Goal: Use online tool/utility: Utilize a website feature to perform a specific function

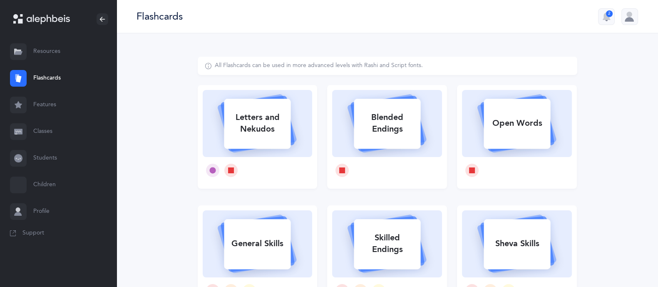
click at [272, 124] on div "Letters and Nekudos" at bounding box center [257, 123] width 67 height 33
select select
select select "single"
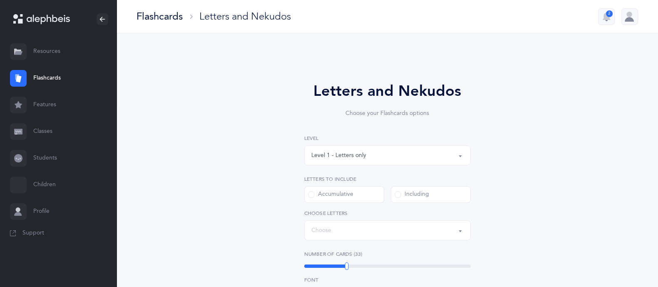
select select "27"
click at [354, 150] on div "Level 1 - Letters only" at bounding box center [387, 155] width 152 height 14
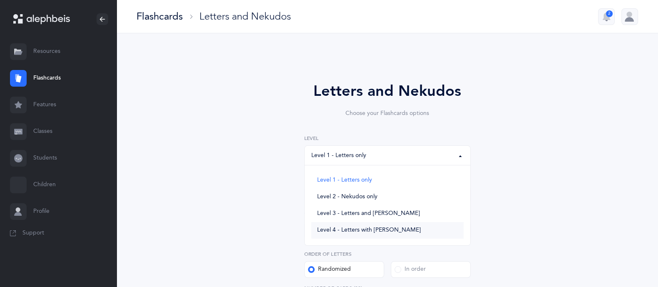
click at [370, 234] on link "Level 4 - Letters with [PERSON_NAME]" at bounding box center [387, 230] width 152 height 17
select select "4"
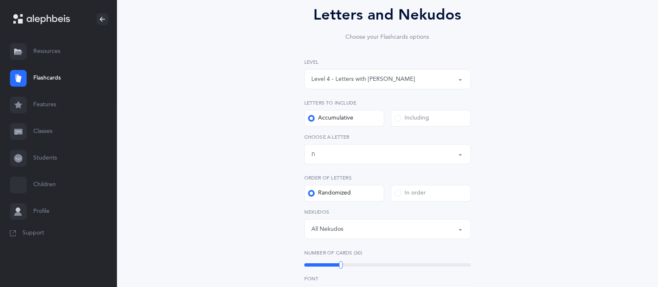
scroll to position [97, 0]
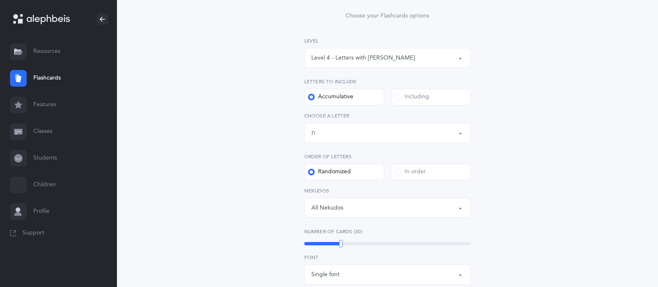
click at [431, 126] on div "Letters up until: ת" at bounding box center [387, 133] width 152 height 14
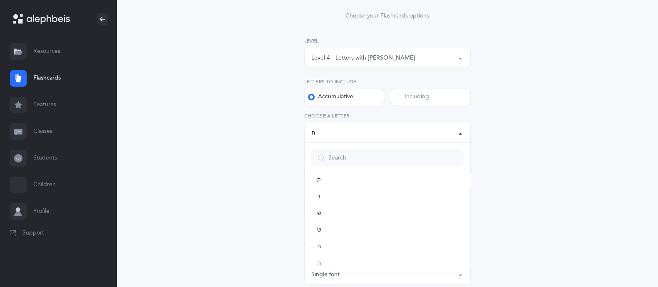
scroll to position [405, 0]
click at [333, 222] on link "שׁ" at bounding box center [387, 215] width 152 height 17
select select "86"
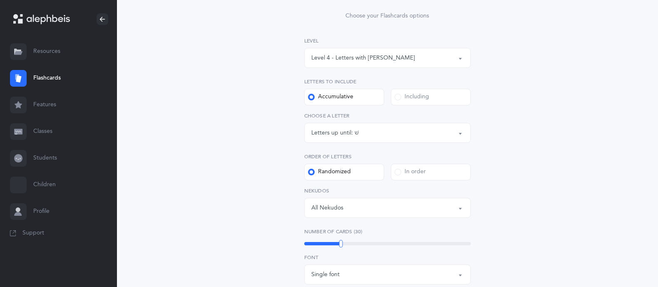
click at [410, 95] on div "Including" at bounding box center [412, 97] width 35 height 8
click at [0, 0] on input "Including" at bounding box center [0, 0] width 0 height 0
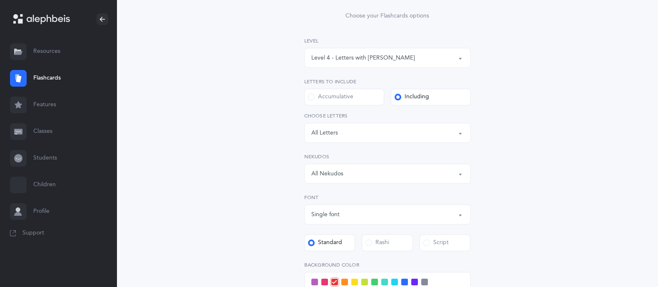
click at [364, 140] on button "Letters: All Letters" at bounding box center [387, 133] width 167 height 20
click at [321, 222] on link "שׁ" at bounding box center [387, 219] width 152 height 17
select select "86"
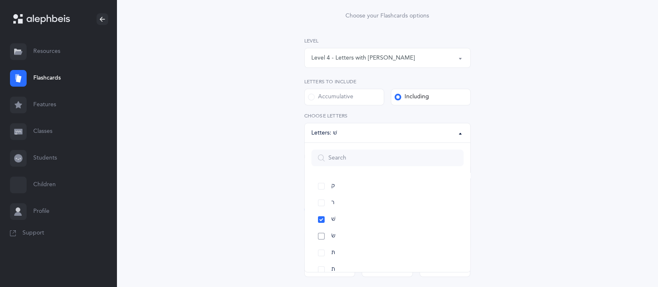
click at [320, 232] on link "שׂ" at bounding box center [387, 236] width 152 height 17
click at [480, 180] on div "Letters and Nekudos Choose your Flashcards options Level 1 - Letters only Level…" at bounding box center [387, 206] width 213 height 447
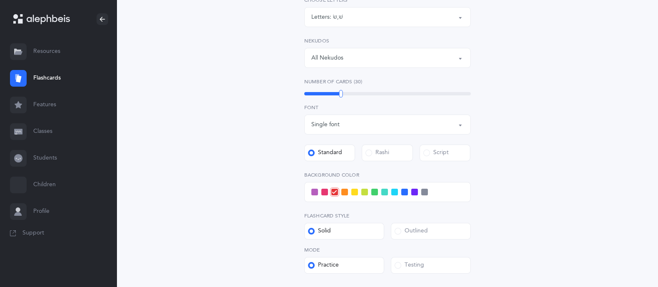
scroll to position [215, 0]
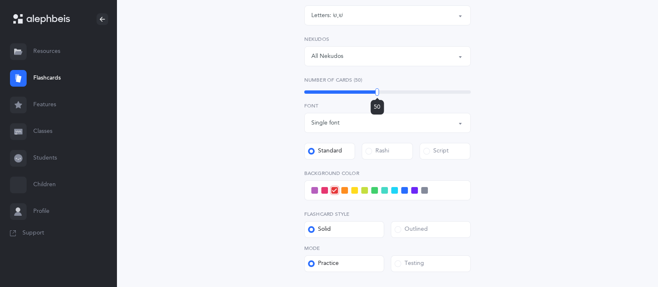
click at [377, 90] on div "50" at bounding box center [387, 91] width 167 height 3
click at [377, 90] on div at bounding box center [378, 91] width 4 height 7
drag, startPoint x: 377, startPoint y: 90, endPoint x: 434, endPoint y: 92, distance: 56.2
click at [434, 92] on div at bounding box center [434, 91] width 4 height 7
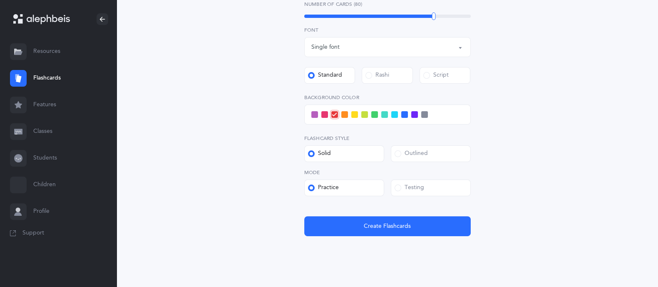
scroll to position [292, 0]
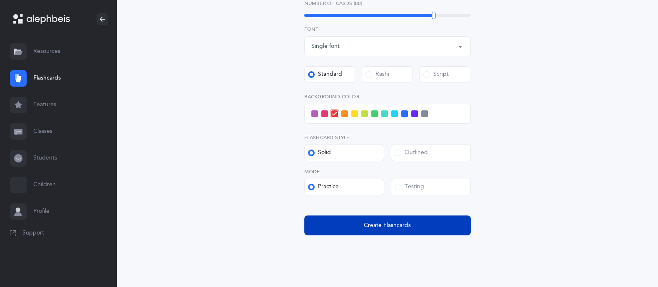
click at [391, 222] on span "Create Flashcards" at bounding box center [387, 225] width 47 height 9
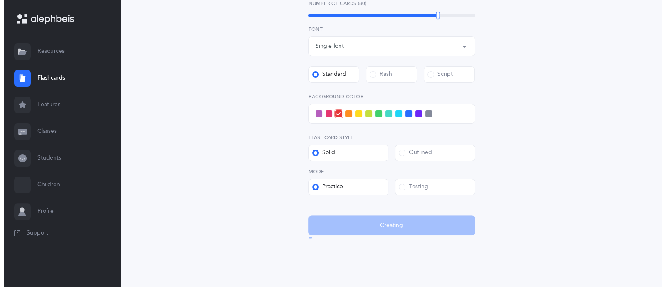
scroll to position [0, 0]
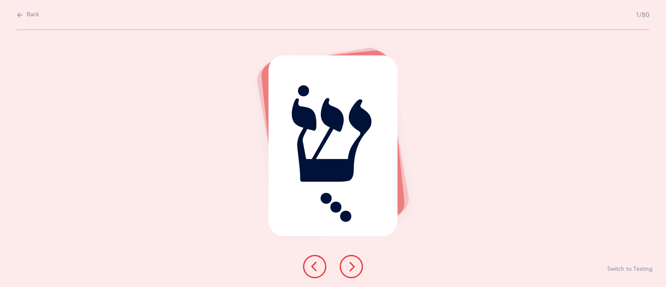
click at [350, 268] on icon at bounding box center [351, 267] width 10 height 10
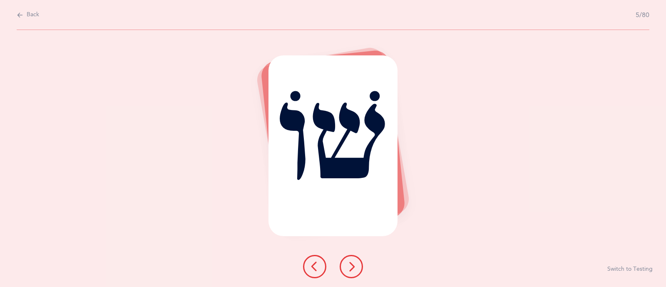
click at [348, 268] on icon at bounding box center [351, 267] width 10 height 10
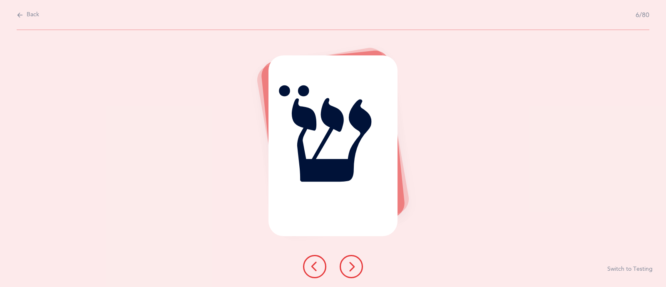
click at [348, 268] on icon at bounding box center [351, 267] width 10 height 10
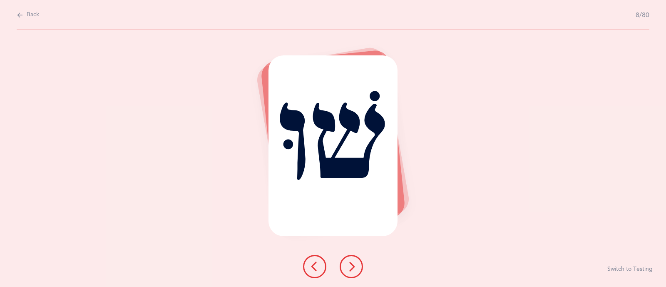
click at [348, 268] on icon at bounding box center [351, 267] width 10 height 10
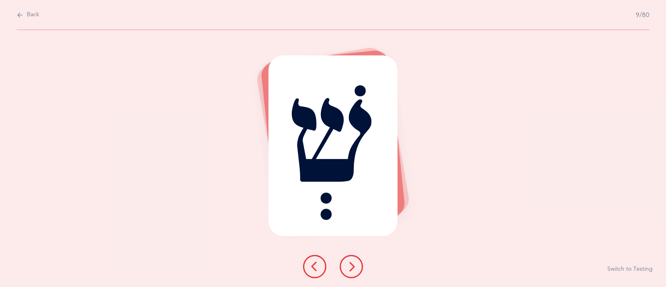
click at [348, 268] on icon at bounding box center [351, 267] width 10 height 10
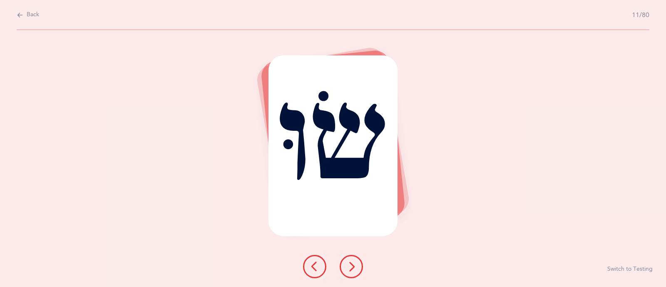
click at [348, 268] on icon at bounding box center [351, 267] width 10 height 10
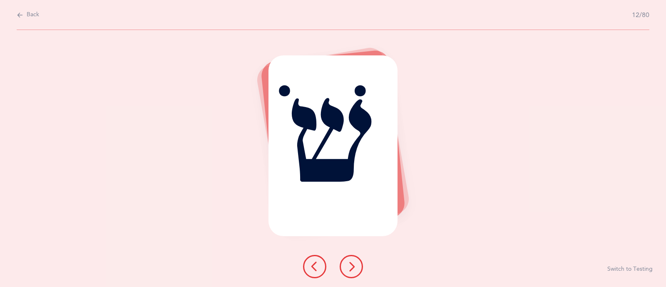
click at [348, 268] on icon at bounding box center [351, 267] width 10 height 10
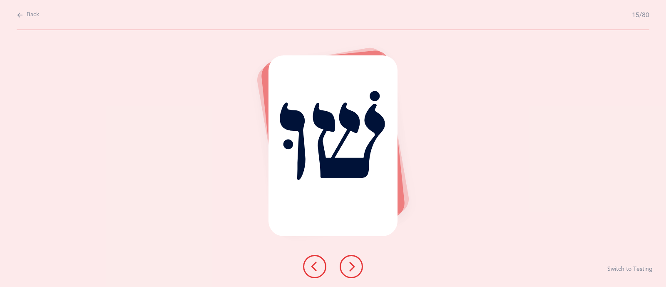
click at [348, 268] on icon at bounding box center [351, 267] width 10 height 10
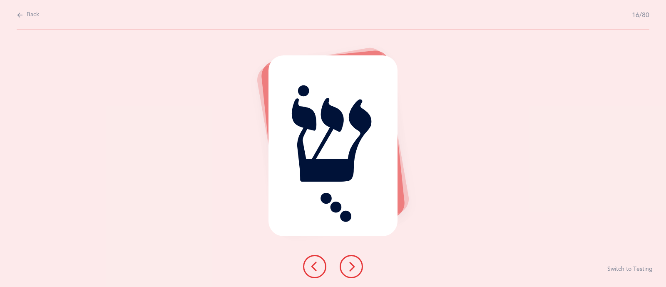
click at [348, 268] on icon at bounding box center [351, 267] width 10 height 10
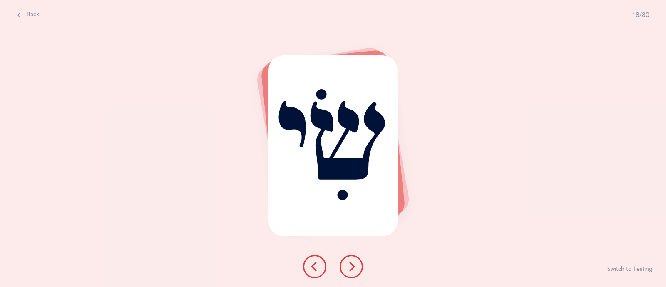
click at [348, 267] on icon at bounding box center [351, 267] width 10 height 10
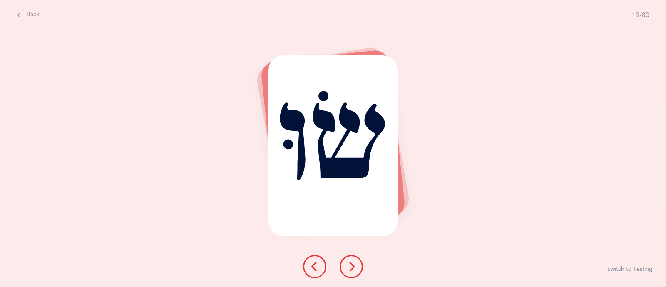
click at [348, 267] on icon at bounding box center [351, 267] width 10 height 10
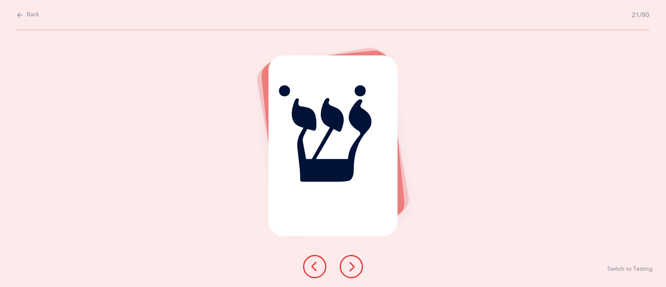
click at [348, 267] on icon at bounding box center [351, 267] width 10 height 10
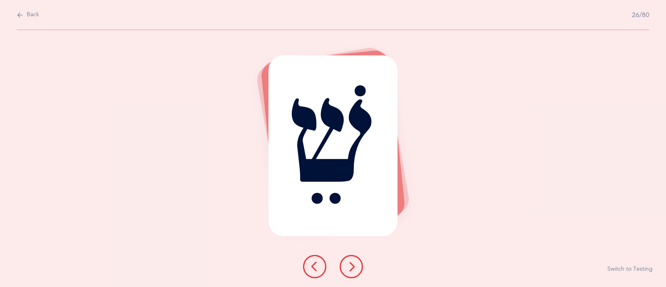
click at [348, 267] on icon at bounding box center [351, 267] width 10 height 10
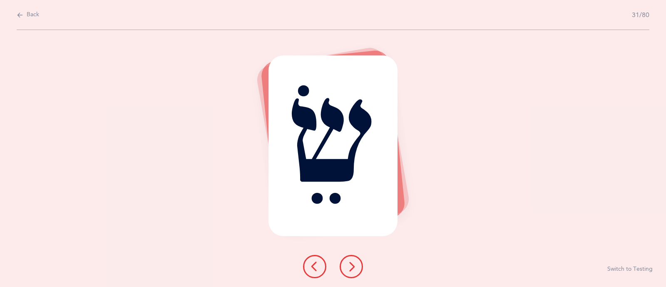
click at [348, 267] on icon at bounding box center [351, 267] width 10 height 10
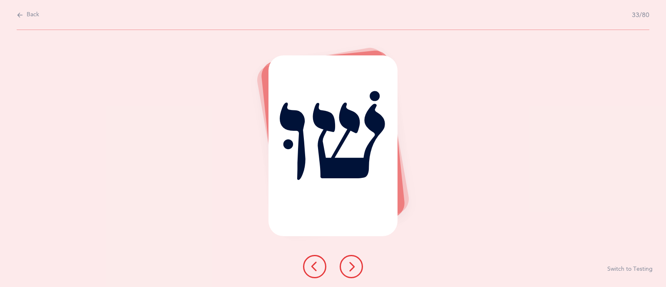
click at [348, 267] on icon at bounding box center [351, 267] width 10 height 10
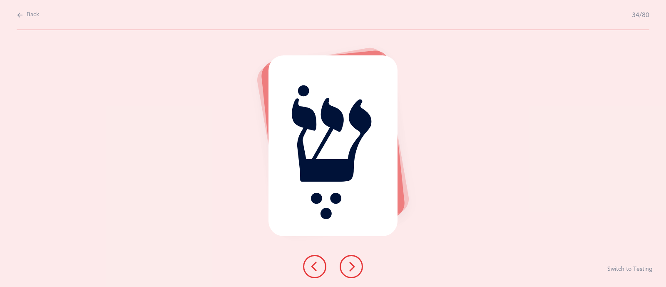
click at [348, 267] on icon at bounding box center [351, 267] width 10 height 10
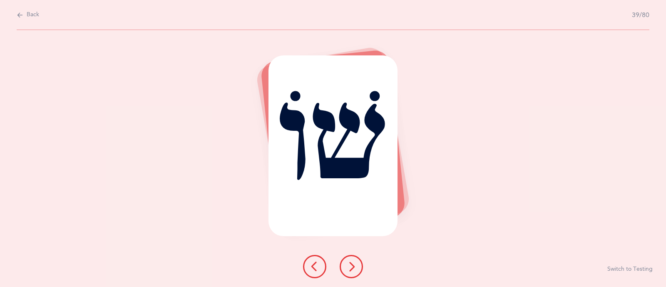
click at [348, 267] on icon at bounding box center [351, 267] width 10 height 10
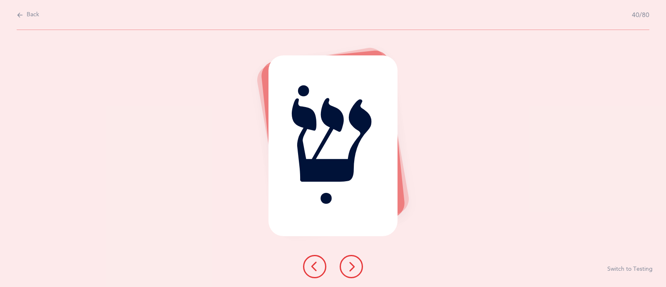
click at [348, 267] on icon at bounding box center [351, 267] width 10 height 10
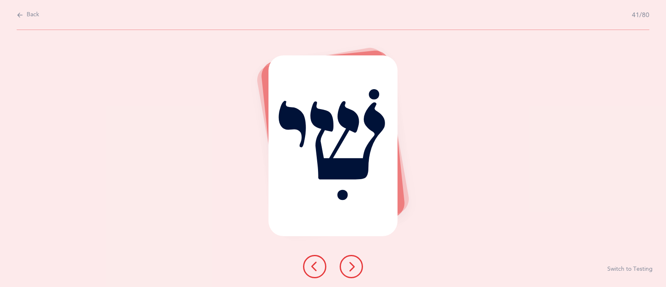
click at [348, 267] on icon at bounding box center [351, 267] width 10 height 10
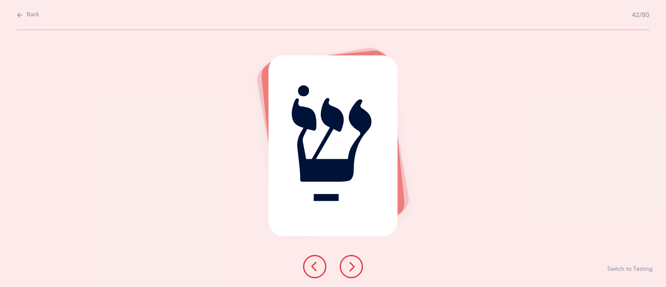
click at [348, 267] on icon at bounding box center [351, 267] width 10 height 10
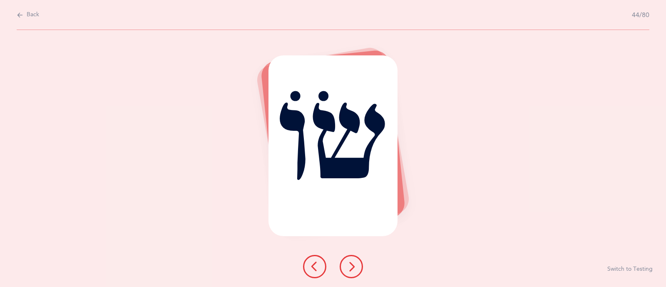
click at [348, 267] on icon at bounding box center [351, 267] width 10 height 10
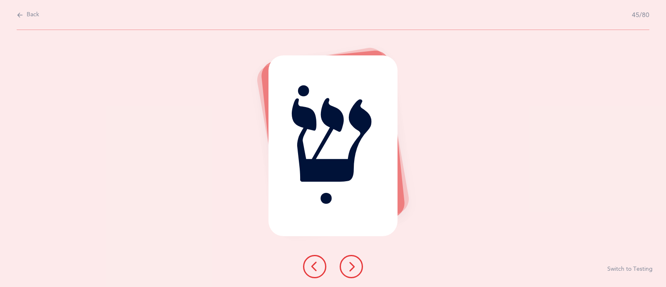
click at [348, 267] on icon at bounding box center [351, 267] width 10 height 10
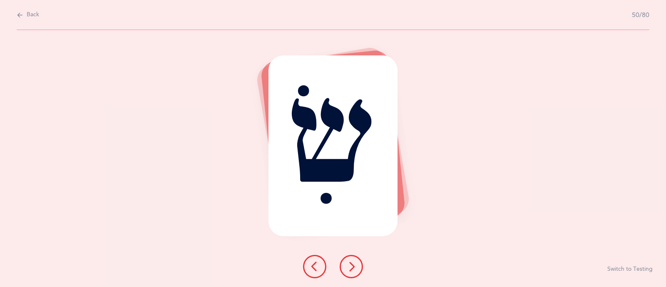
click at [348, 267] on icon at bounding box center [351, 267] width 10 height 10
